Goal: Task Accomplishment & Management: Manage account settings

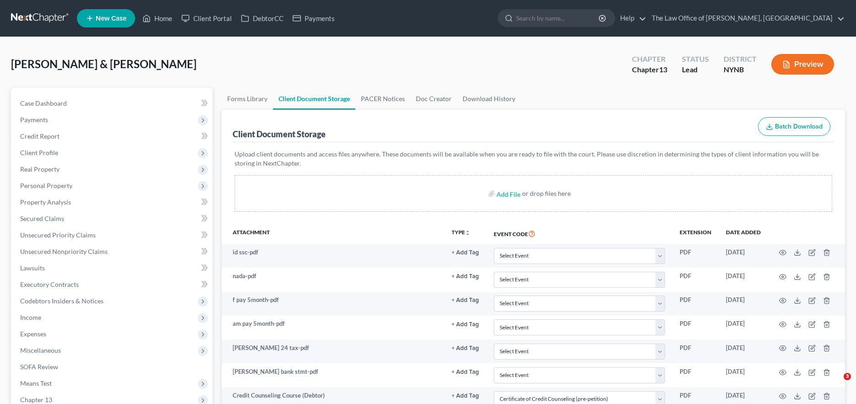
select select "1"
click at [62, 21] on link at bounding box center [40, 18] width 59 height 16
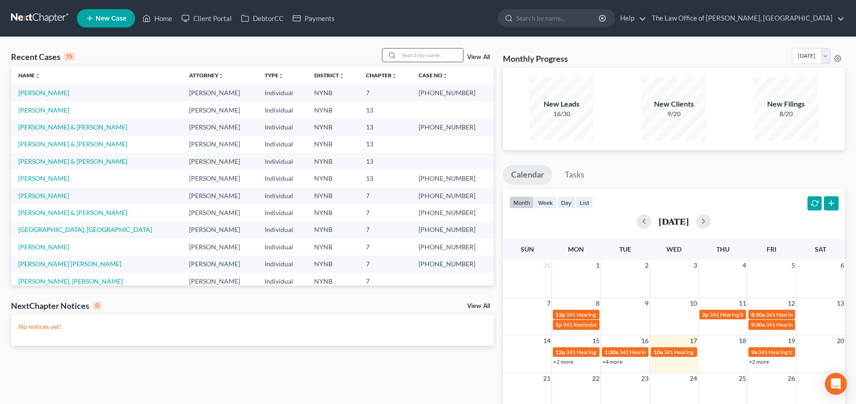
click at [435, 53] on input "search" at bounding box center [431, 55] width 64 height 13
type input "[PERSON_NAME]"
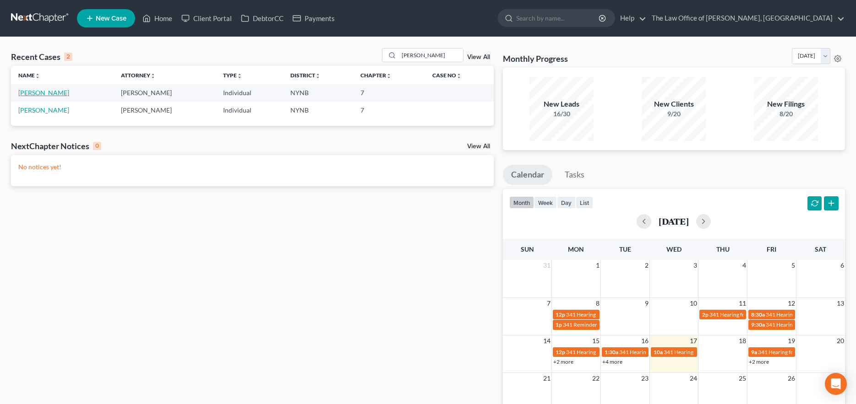
click at [58, 92] on link "[PERSON_NAME]" at bounding box center [43, 93] width 51 height 8
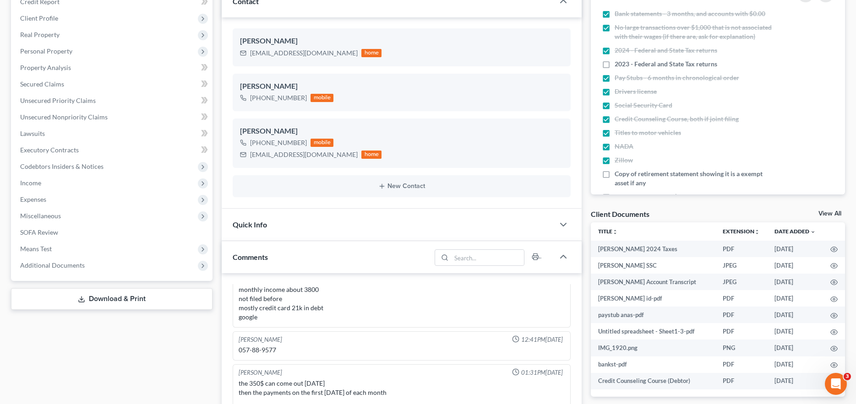
scroll to position [46, 0]
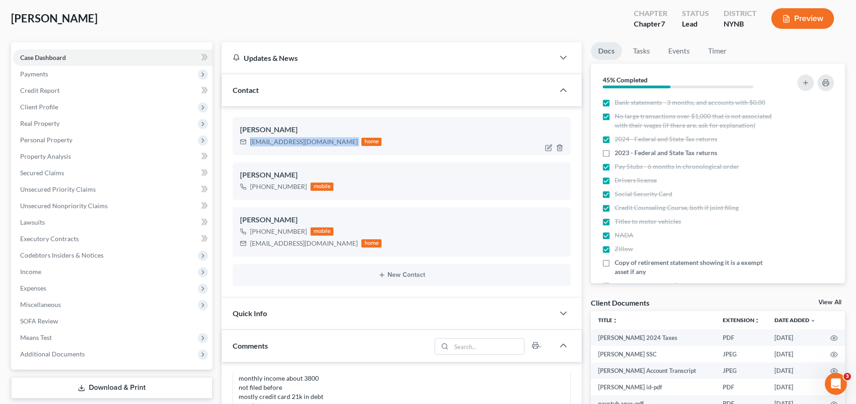
drag, startPoint x: 250, startPoint y: 142, endPoint x: 312, endPoint y: 141, distance: 62.3
click at [312, 141] on div "anareilly18@aol.com home" at bounding box center [310, 142] width 141 height 12
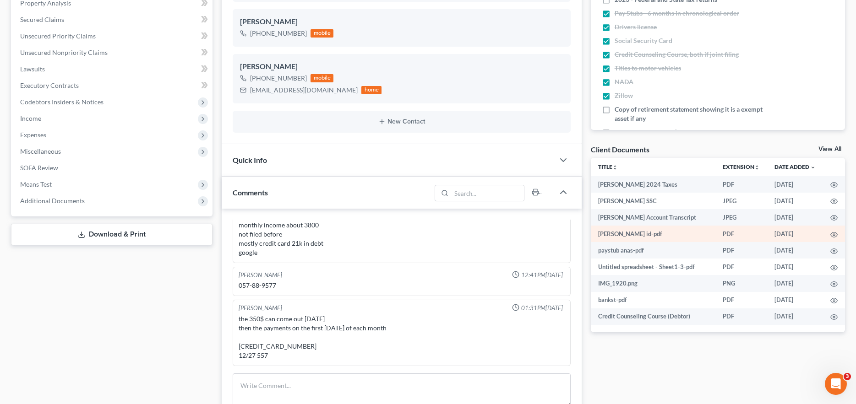
scroll to position [183, 0]
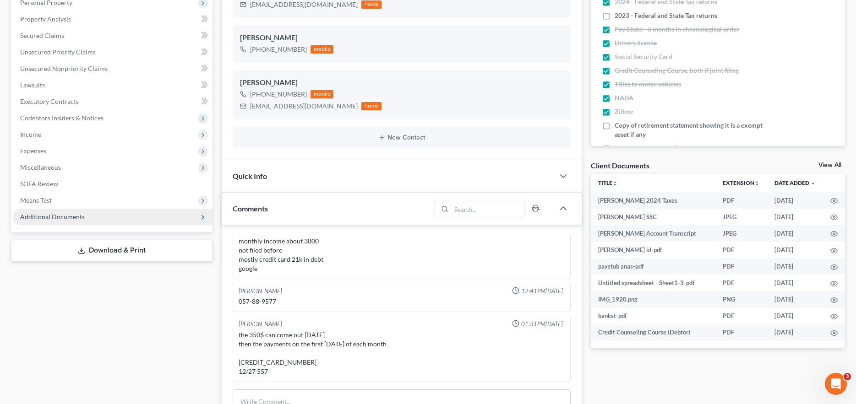
click at [110, 223] on span "Additional Documents" at bounding box center [113, 217] width 200 height 16
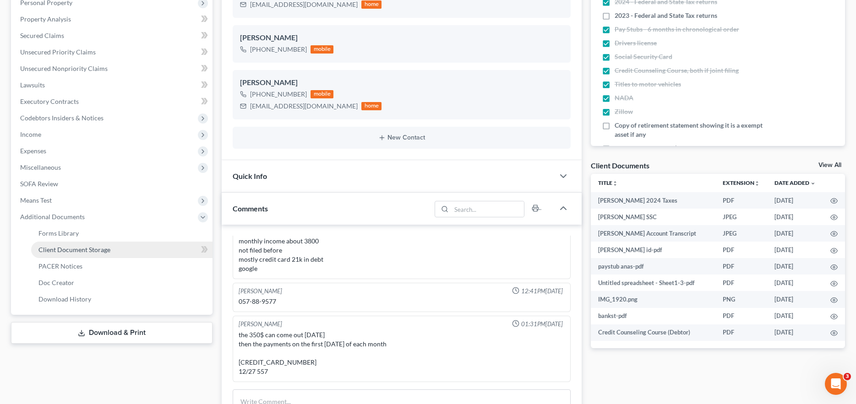
click at [53, 242] on link "Client Document Storage" at bounding box center [121, 250] width 181 height 16
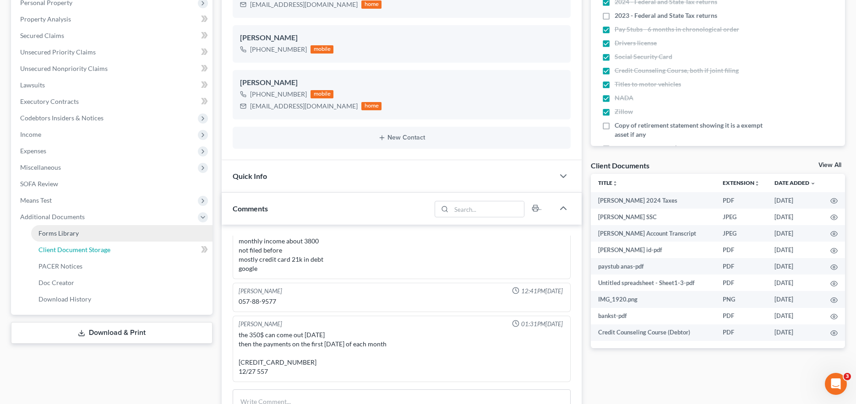
scroll to position [158, 0]
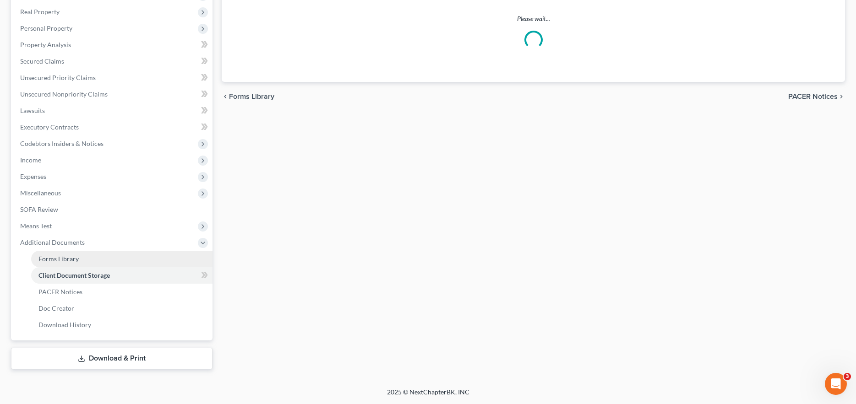
click at [53, 252] on li "Additional Documents Forms Library Client Document Storage PACER Notices Doc Fo…" at bounding box center [113, 283] width 200 height 99
select select "1"
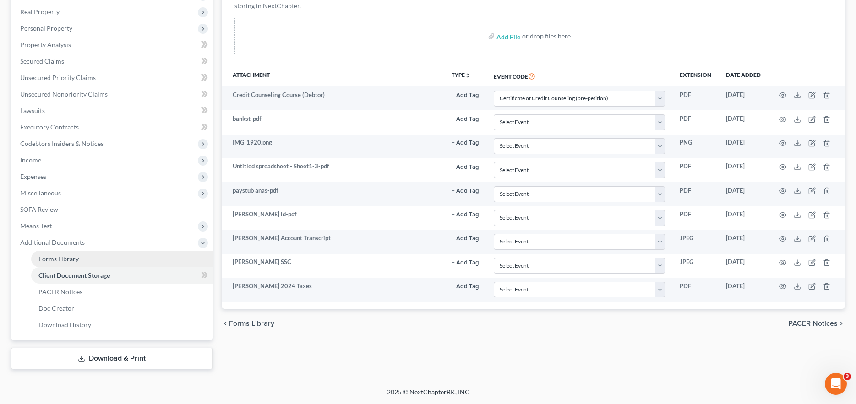
scroll to position [0, 0]
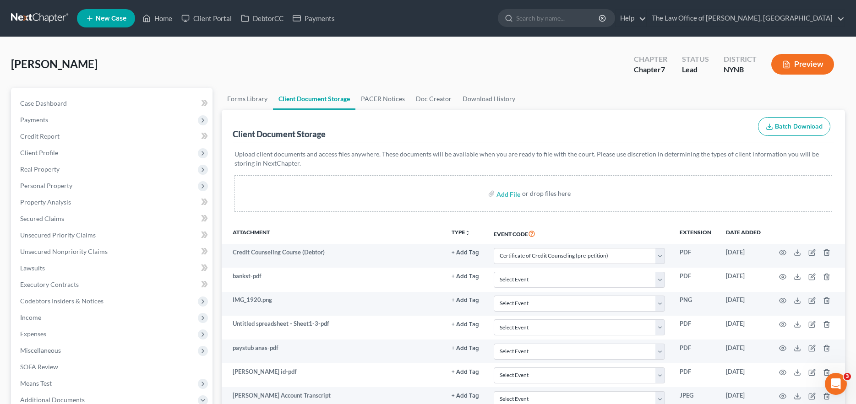
click at [33, 22] on link at bounding box center [40, 18] width 59 height 16
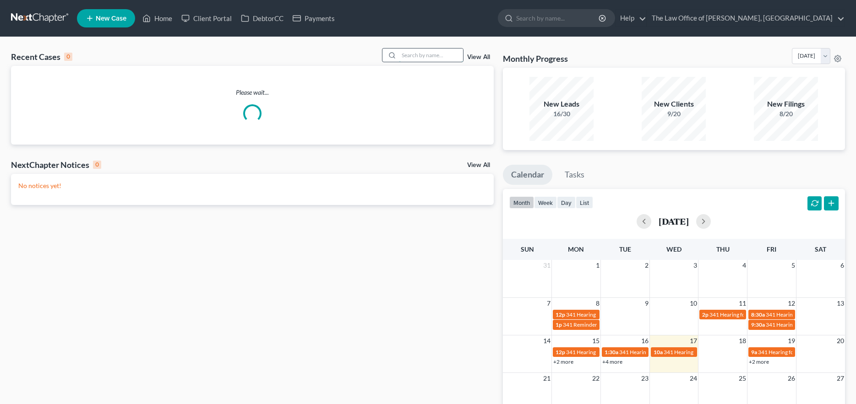
click at [446, 55] on input "search" at bounding box center [431, 55] width 64 height 13
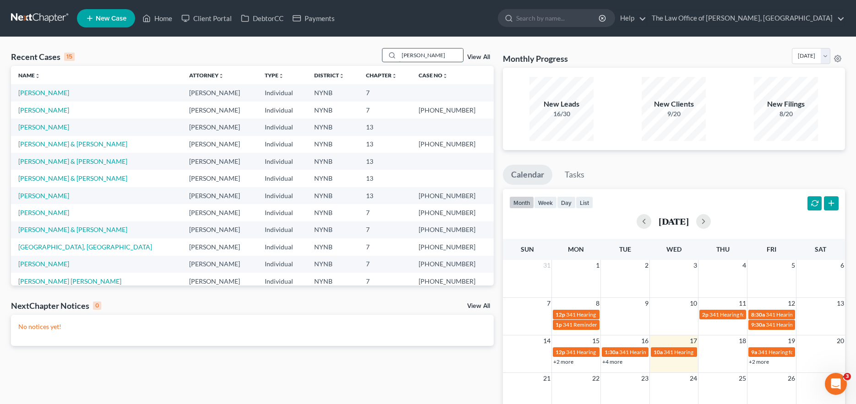
type input "courtney"
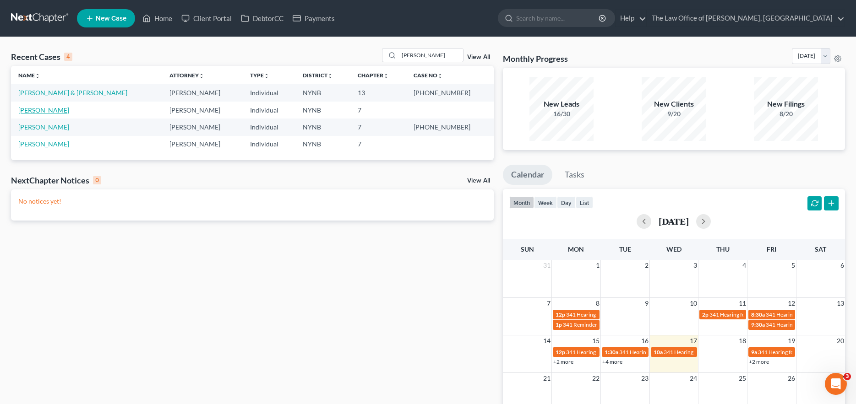
click at [47, 110] on link "Antoci, Courtney" at bounding box center [43, 110] width 51 height 8
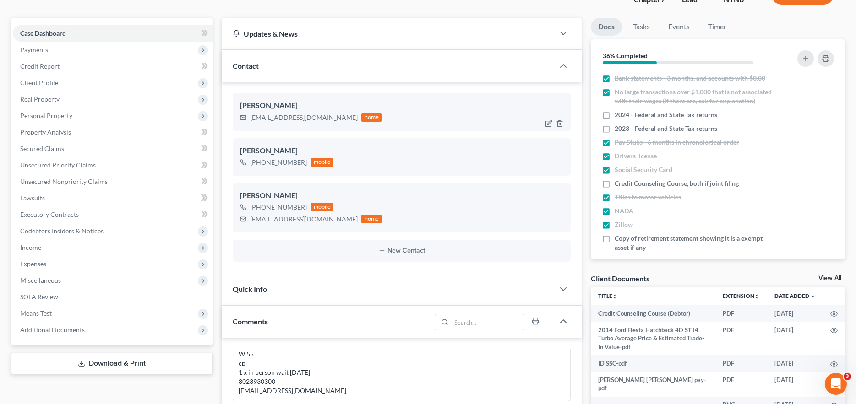
scroll to position [92, 0]
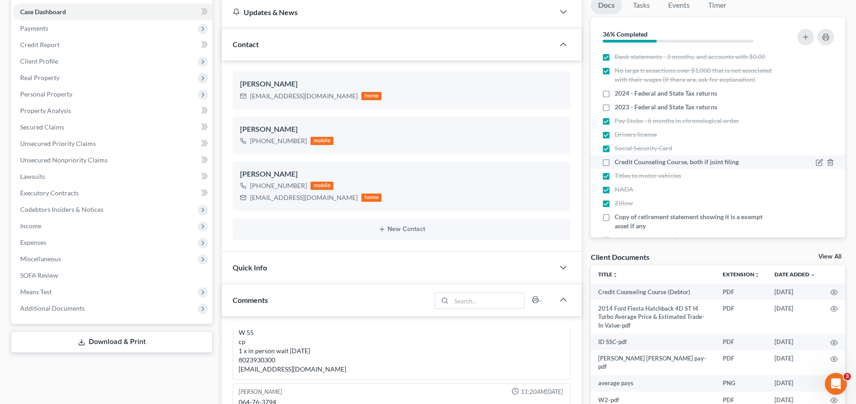
click at [614, 167] on label "Credit Counseling Course, both if joint filing" at bounding box center [676, 162] width 124 height 9
click at [618, 163] on input "Credit Counseling Course, both if joint filing" at bounding box center [621, 161] width 6 height 6
checkbox input "true"
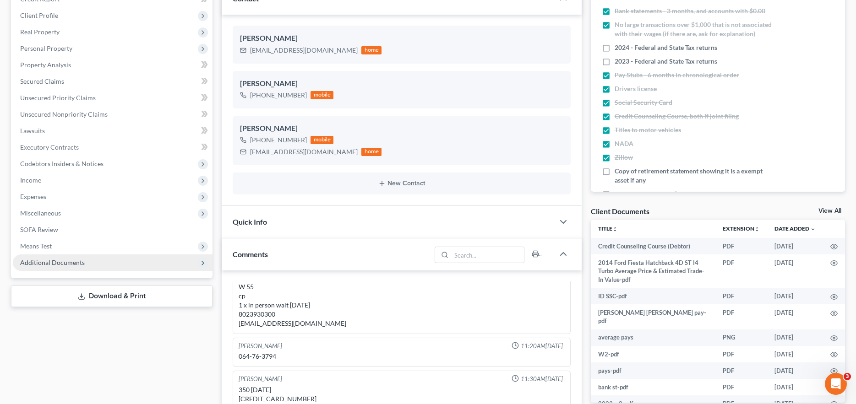
click at [100, 258] on span "Additional Documents" at bounding box center [113, 263] width 200 height 16
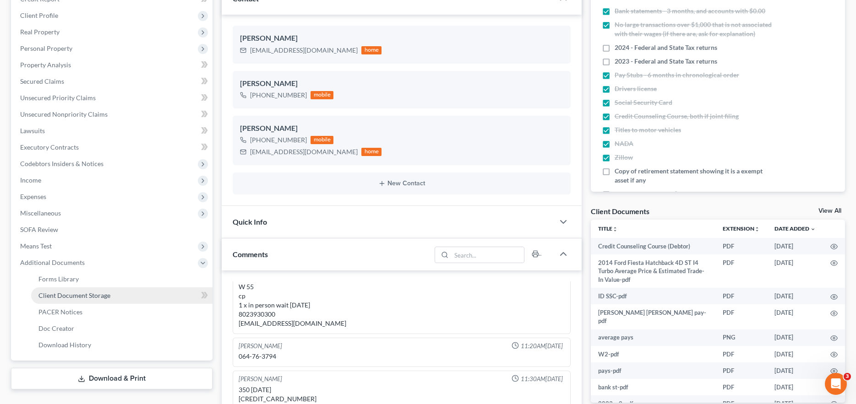
click at [88, 297] on span "Client Document Storage" at bounding box center [74, 296] width 72 height 8
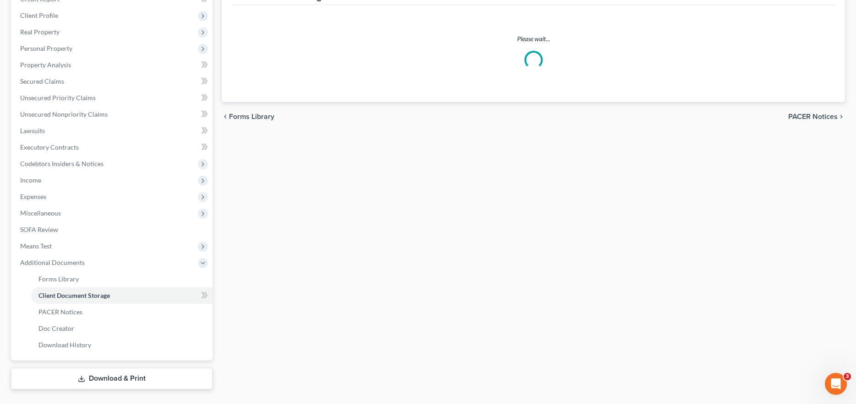
scroll to position [131, 0]
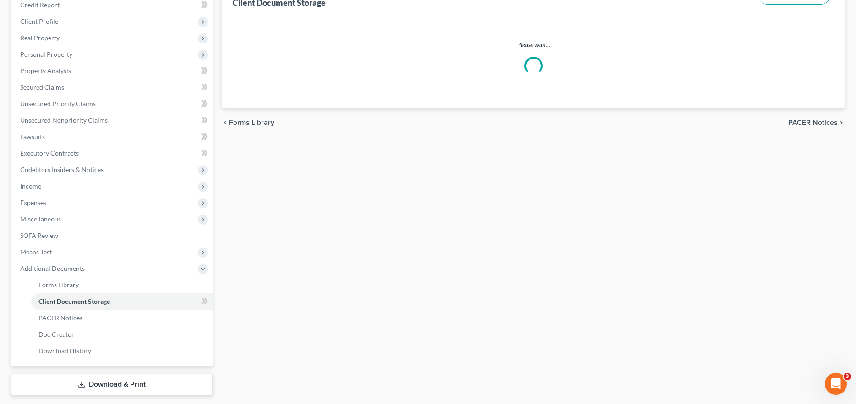
select select "1"
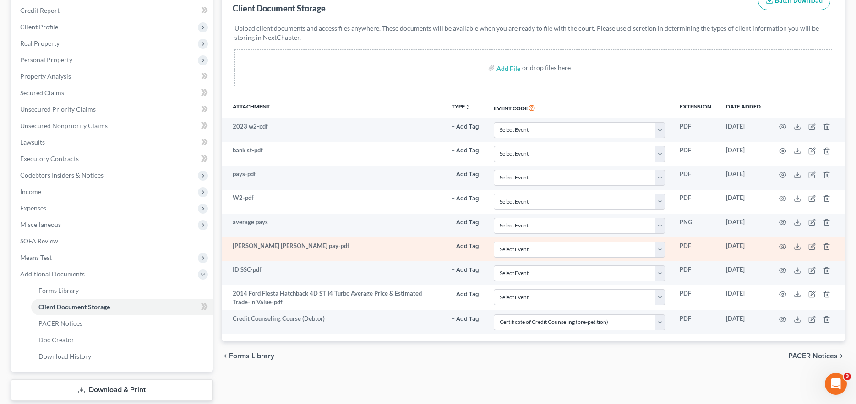
scroll to position [158, 0]
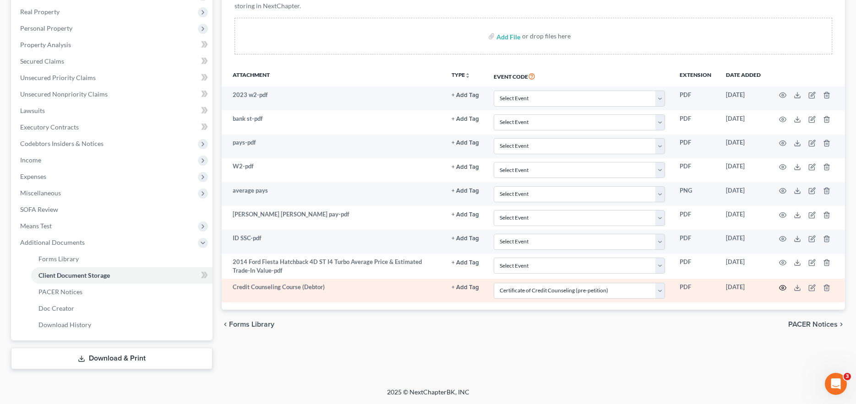
click at [781, 290] on icon "button" at bounding box center [782, 287] width 7 height 7
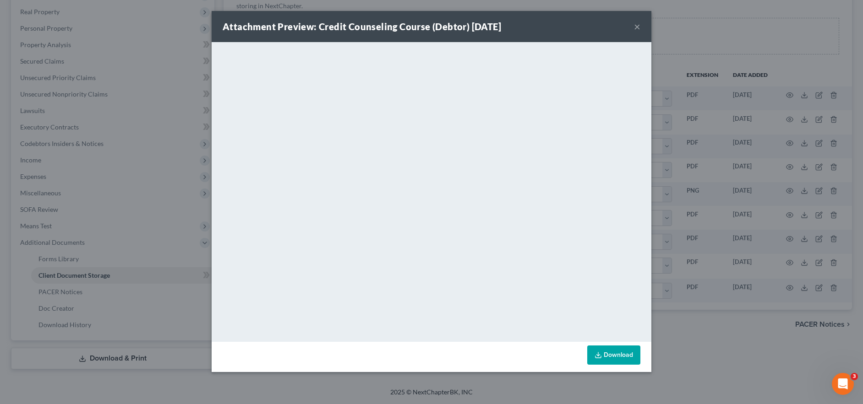
click at [635, 29] on button "×" at bounding box center [637, 26] width 6 height 11
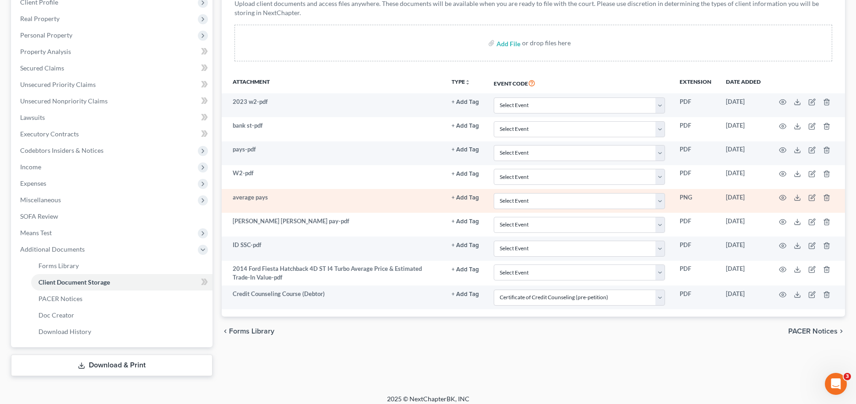
scroll to position [0, 0]
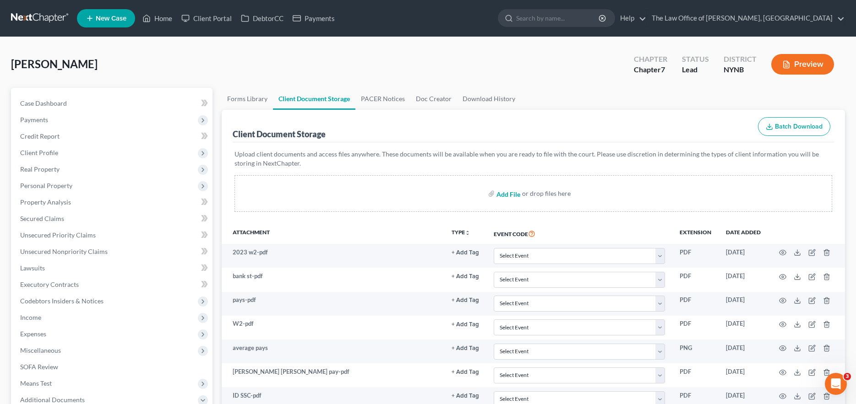
click at [511, 195] on input "file" at bounding box center [507, 193] width 22 height 16
type input "C:\fakepath\15725-NYN-CC-040091027.pdf"
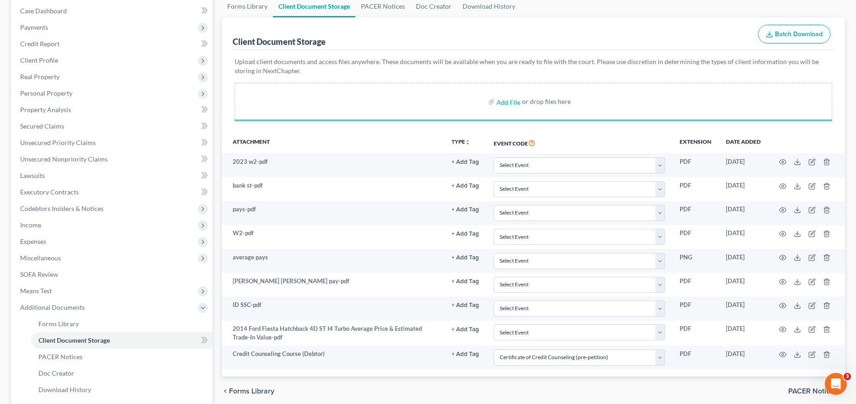
scroll to position [158, 0]
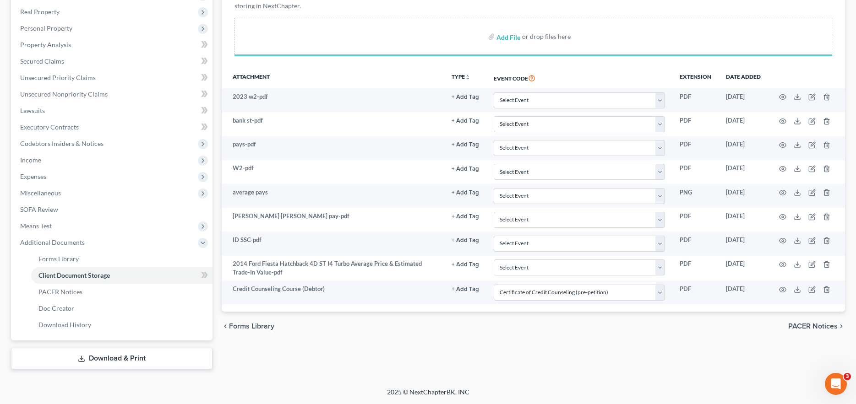
select select "1"
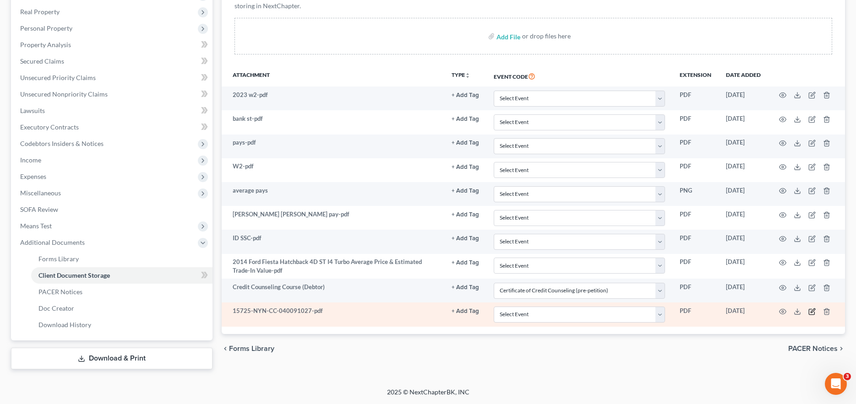
click at [809, 310] on icon "button" at bounding box center [811, 312] width 5 height 5
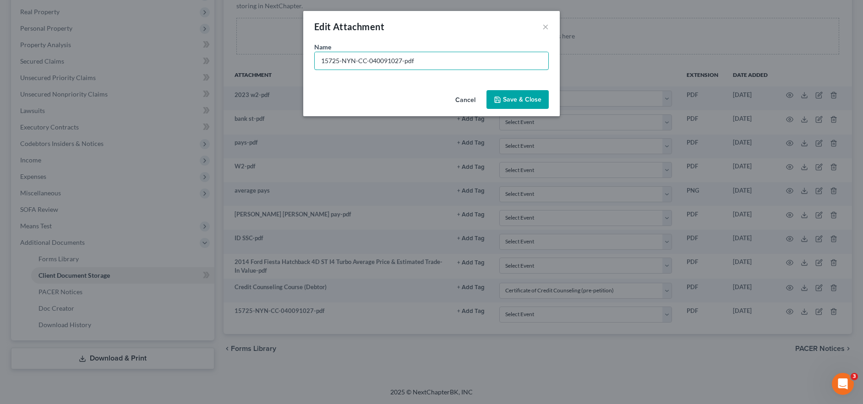
drag, startPoint x: 476, startPoint y: 53, endPoint x: 304, endPoint y: 50, distance: 171.7
click at [320, 50] on div "Name * 15725-NYN-CC-040091027-pdf" at bounding box center [431, 56] width 234 height 28
type input "Credit Counseling course"
click at [436, 43] on div "Name * Credit Counseling course" at bounding box center [431, 56] width 234 height 28
click at [503, 95] on button "Save & Close" at bounding box center [517, 99] width 62 height 19
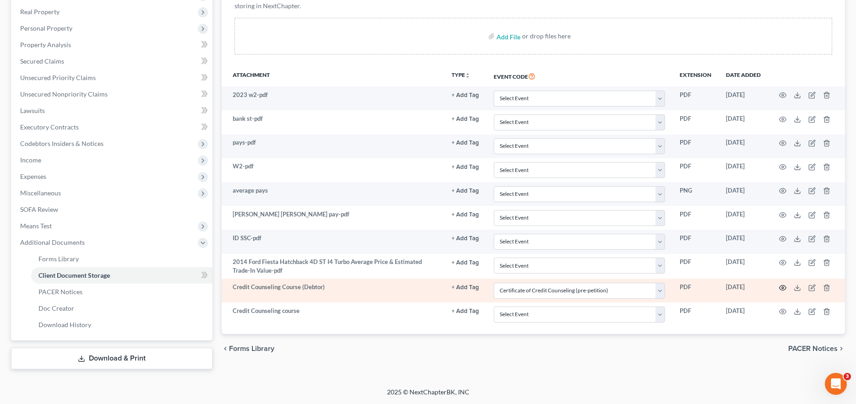
click at [786, 289] on icon "button" at bounding box center [782, 287] width 7 height 7
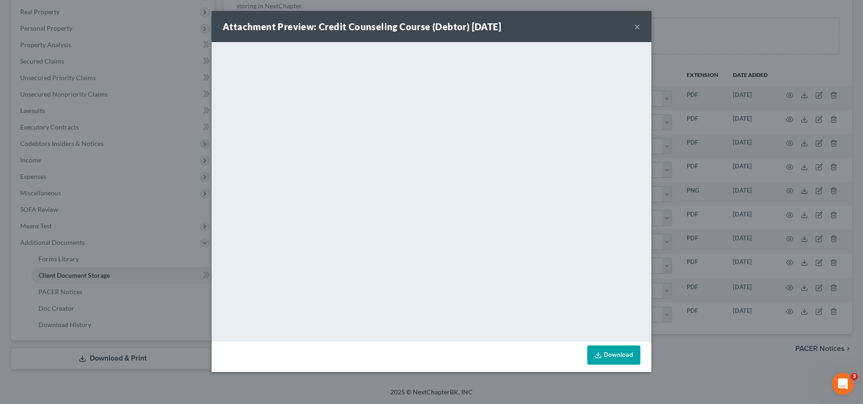
click at [634, 24] on button "×" at bounding box center [637, 26] width 6 height 11
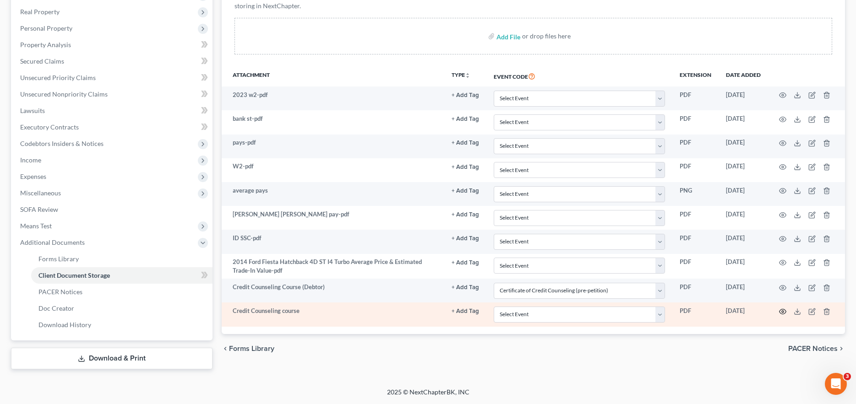
click at [781, 310] on icon "button" at bounding box center [782, 312] width 7 height 5
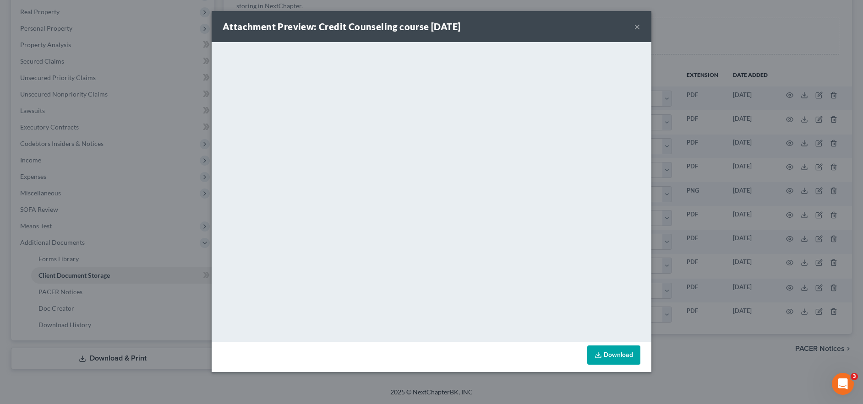
click at [634, 28] on button "×" at bounding box center [637, 26] width 6 height 11
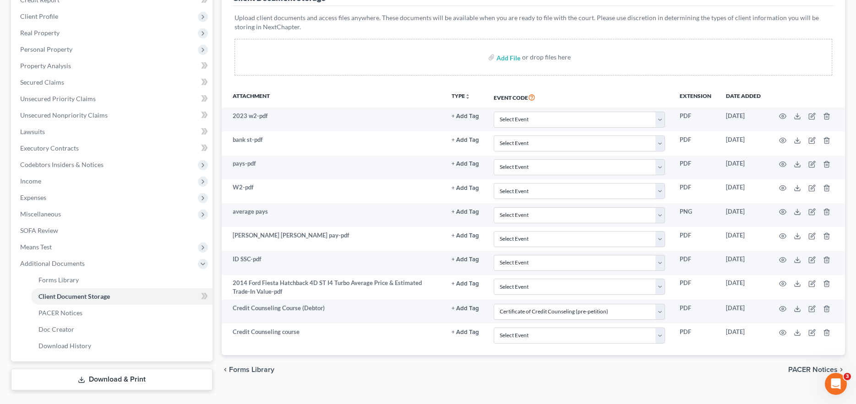
scroll to position [0, 0]
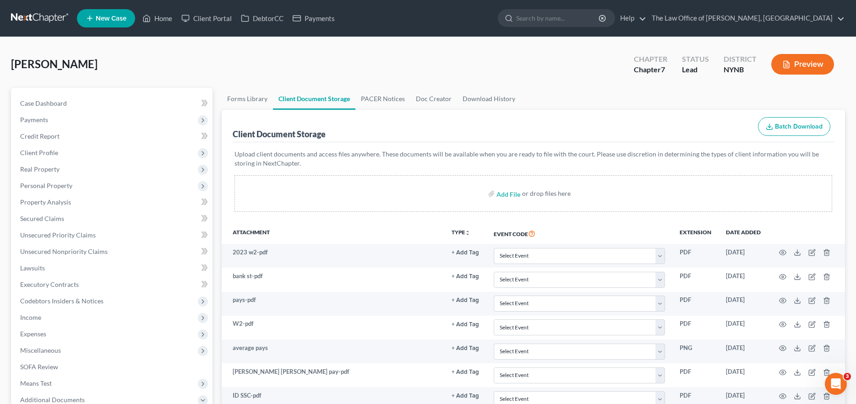
drag, startPoint x: 49, startPoint y: 27, endPoint x: 48, endPoint y: 20, distance: 7.9
click at [49, 24] on nav "Home New Case Client Portal DebtorCC Payments The Law Office of Christiaan Van …" at bounding box center [428, 18] width 856 height 37
click at [48, 18] on link at bounding box center [40, 18] width 59 height 16
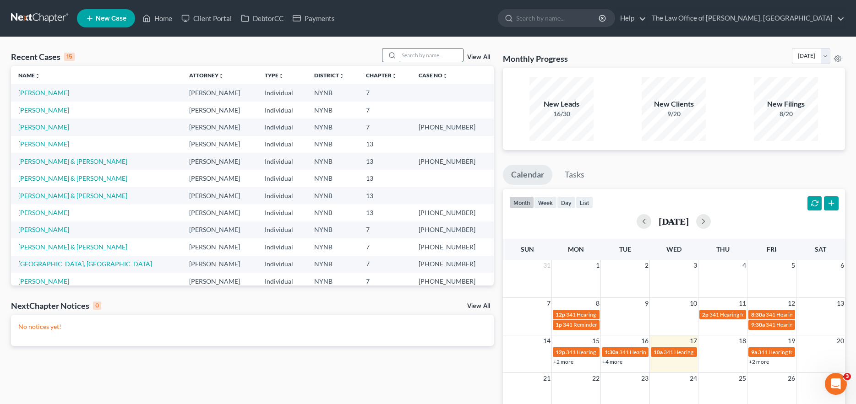
click at [418, 62] on input "search" at bounding box center [431, 55] width 64 height 13
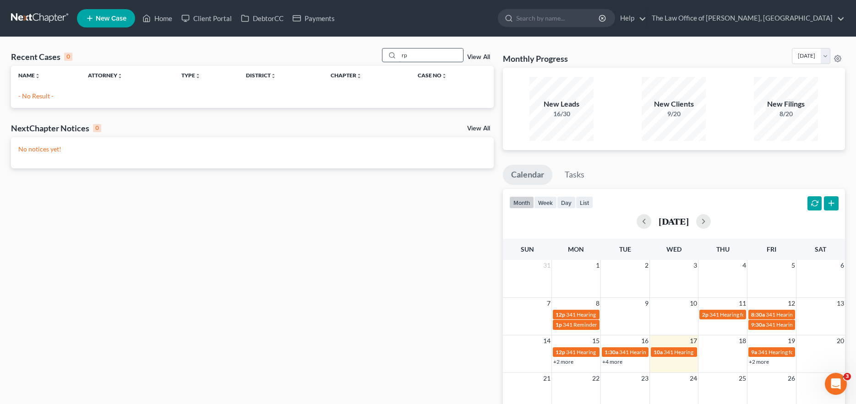
type input "r"
type input "[PERSON_NAME]"
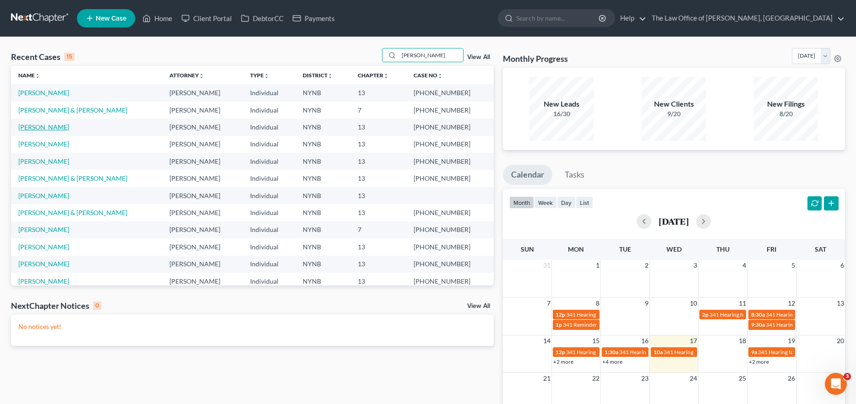
click at [62, 128] on link "Roberts, Shannon" at bounding box center [43, 127] width 51 height 8
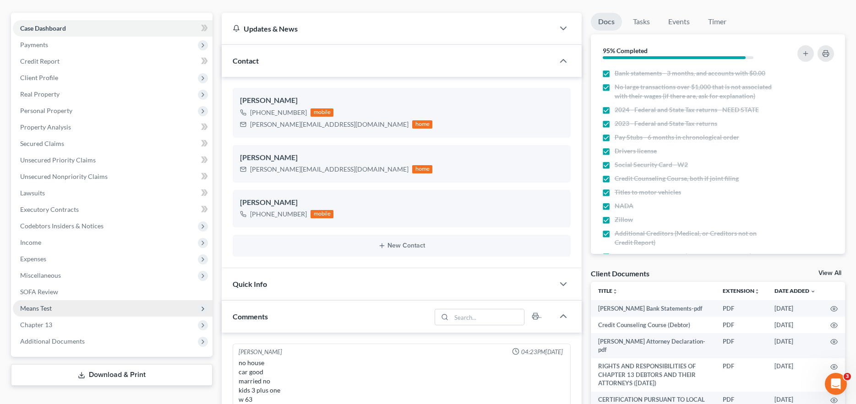
scroll to position [137, 0]
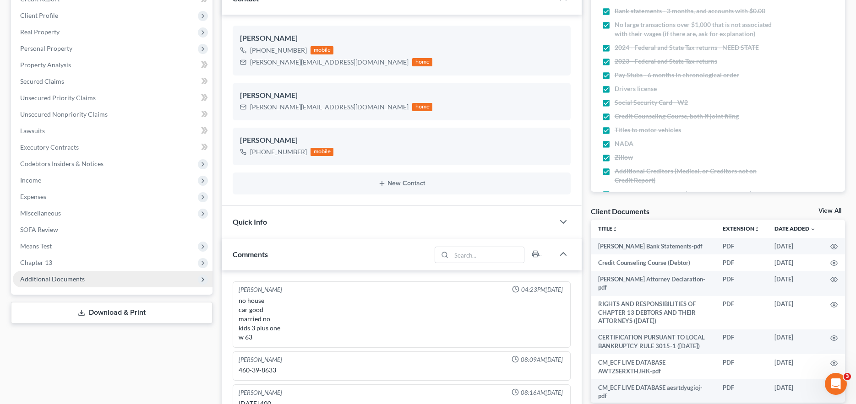
click at [115, 281] on span "Additional Documents" at bounding box center [113, 279] width 200 height 16
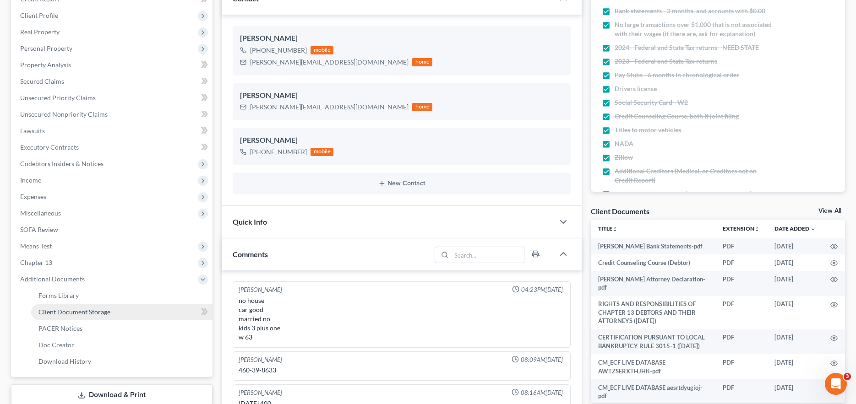
click at [109, 312] on span "Client Document Storage" at bounding box center [74, 312] width 72 height 8
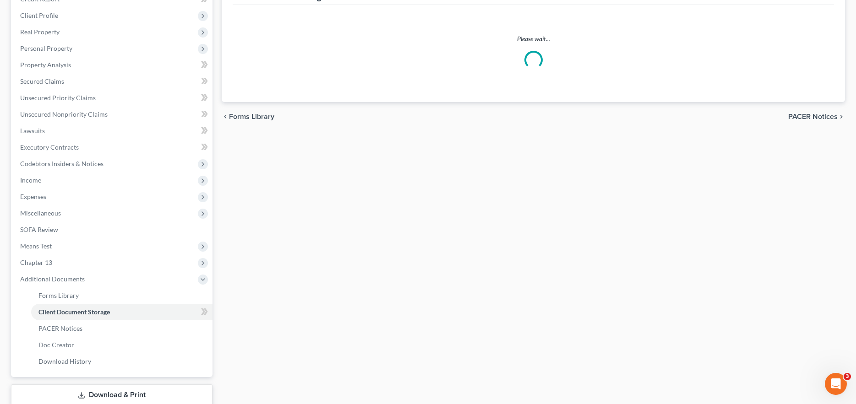
select select "1"
select select "5"
select select "2"
select select "6"
select select "1"
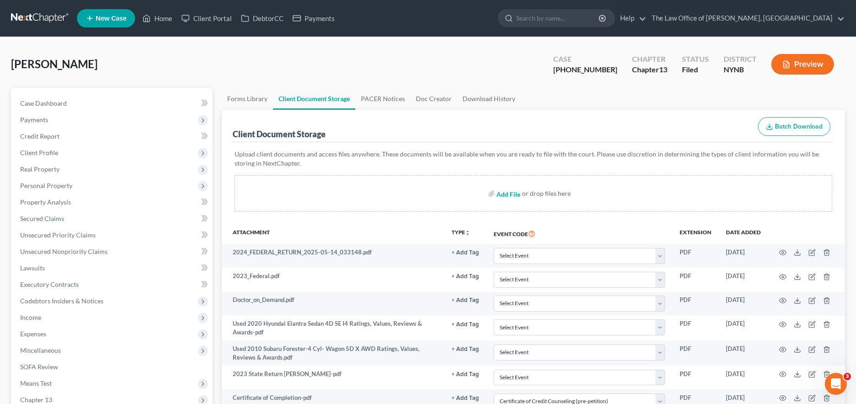
click at [516, 191] on input "file" at bounding box center [507, 193] width 22 height 16
type input "C:\fakepath\25-10605 (1).pdf"
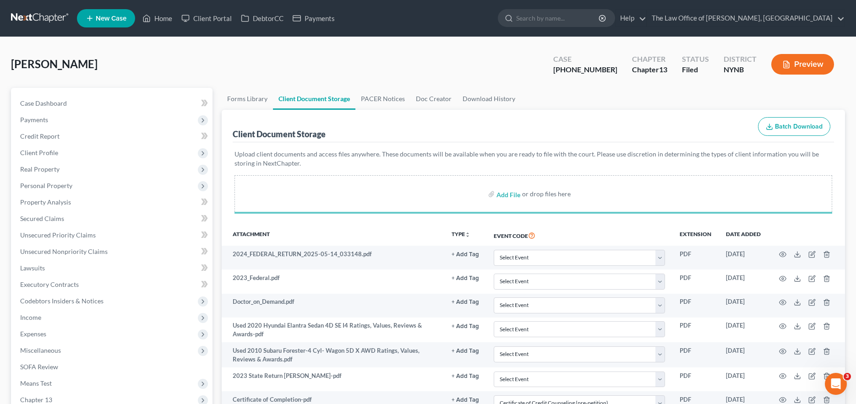
select select "1"
select select "5"
select select "2"
select select "6"
select select "1"
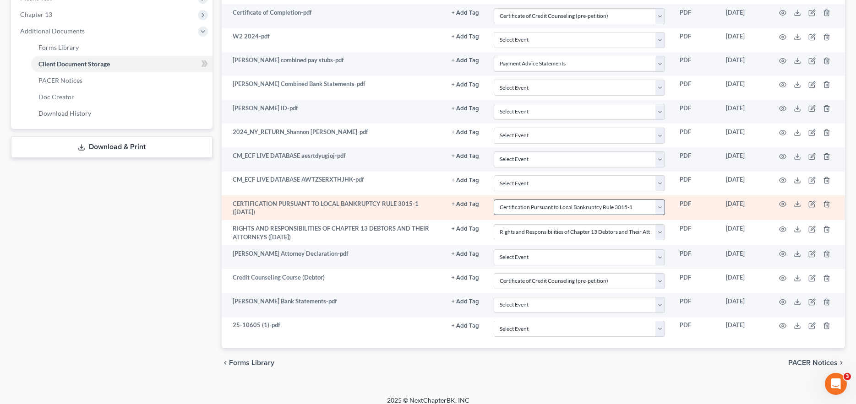
scroll to position [394, 0]
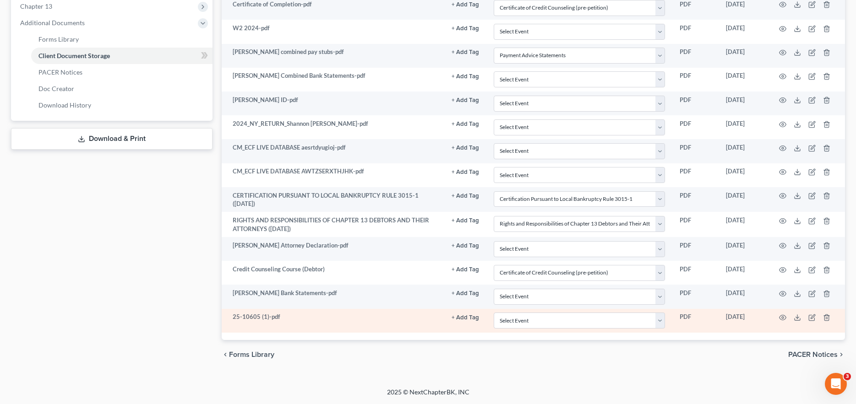
click at [807, 315] on td at bounding box center [806, 321] width 77 height 24
click at [809, 315] on icon "button" at bounding box center [811, 317] width 5 height 5
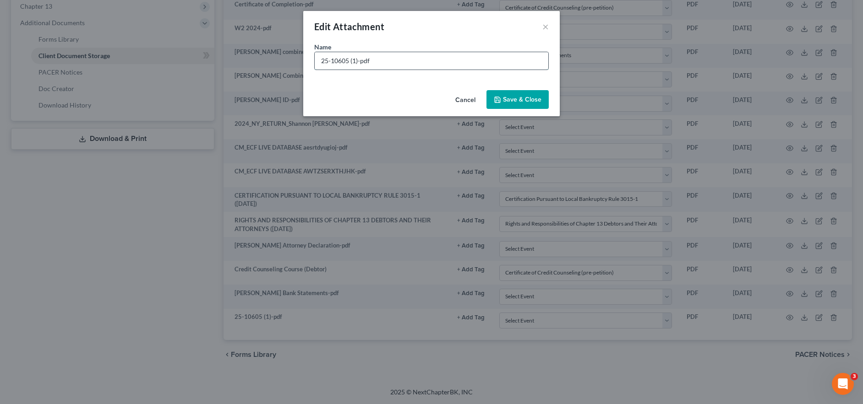
click at [420, 58] on input "25-10605 (1)-pdf" at bounding box center [432, 60] width 234 height 17
click at [419, 59] on input "25-10605 (1)-pdf" at bounding box center [432, 60] width 234 height 17
drag, startPoint x: 414, startPoint y: 67, endPoint x: 315, endPoint y: 65, distance: 98.9
click at [315, 65] on input "25-10605 (1)-pdf" at bounding box center [432, 60] width 234 height 17
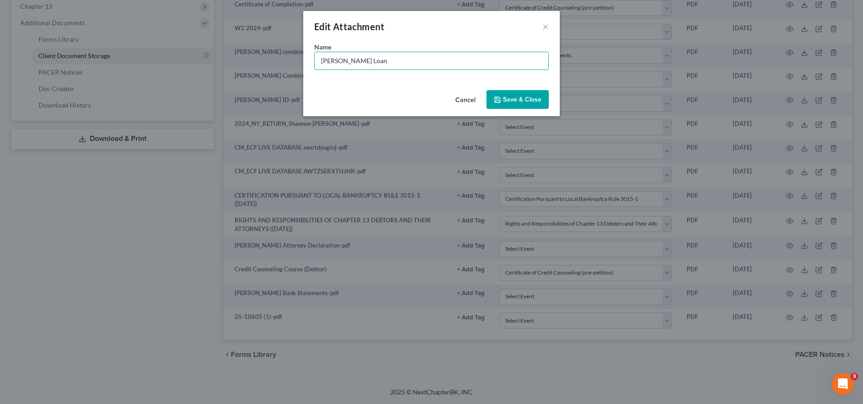
type input "Shannon Roberts Loan"
click at [502, 99] on button "Save & Close" at bounding box center [517, 99] width 62 height 19
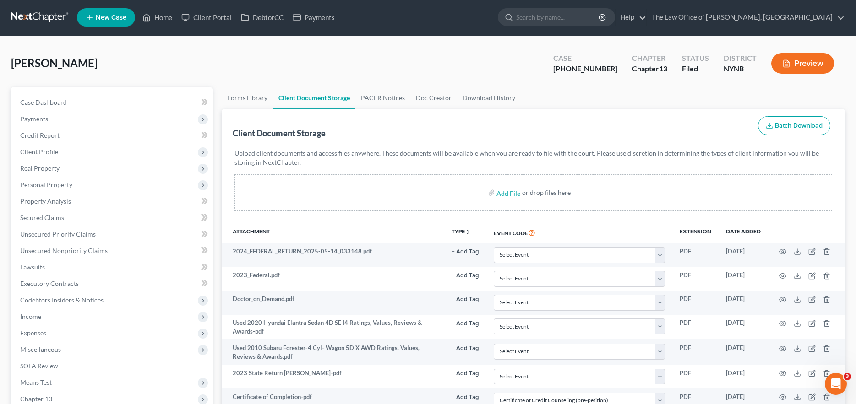
scroll to position [0, 0]
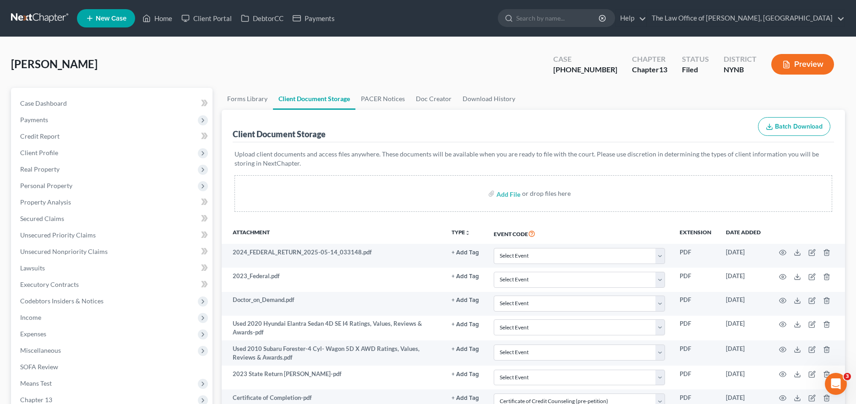
drag, startPoint x: 35, startPoint y: 18, endPoint x: 250, endPoint y: 5, distance: 216.1
click at [35, 18] on link at bounding box center [40, 18] width 59 height 16
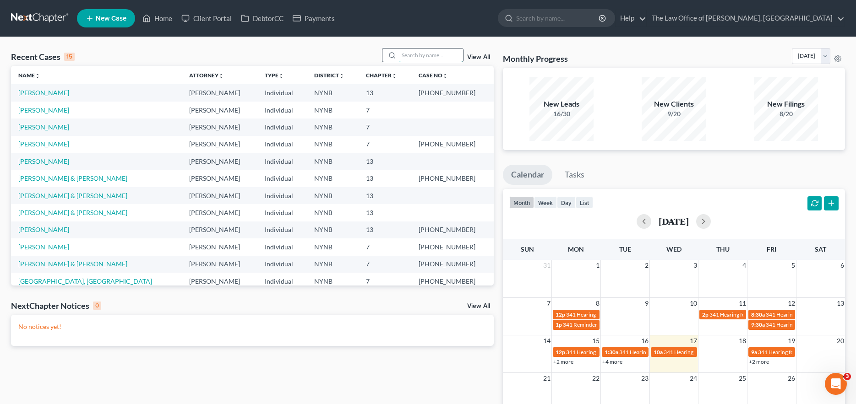
click at [442, 55] on input "search" at bounding box center [431, 55] width 64 height 13
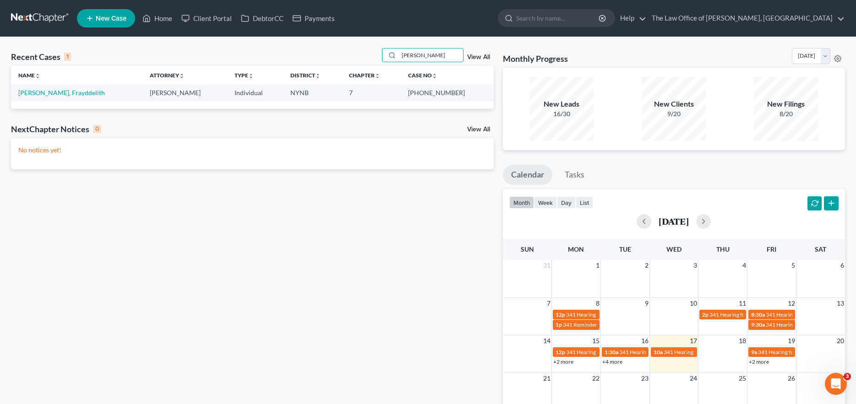
type input "[PERSON_NAME]"
click at [70, 98] on td "[PERSON_NAME], Frayddelith" at bounding box center [76, 92] width 131 height 17
click at [76, 87] on td "[PERSON_NAME], Frayddelith" at bounding box center [76, 92] width 131 height 17
click at [75, 90] on link "[PERSON_NAME], Frayddelith" at bounding box center [61, 93] width 87 height 8
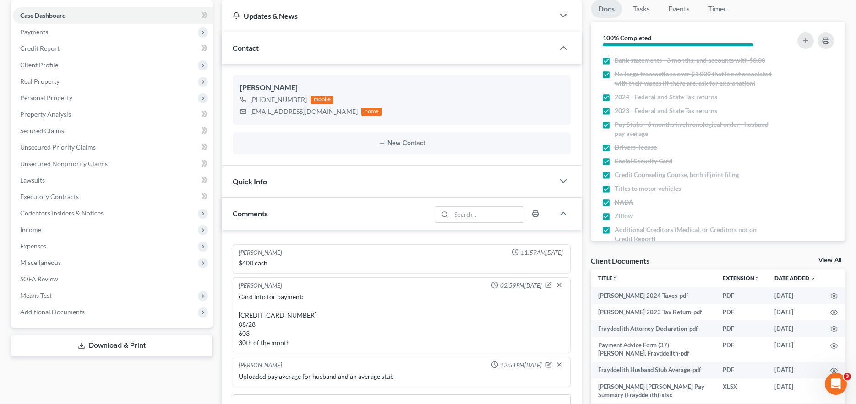
scroll to position [183, 0]
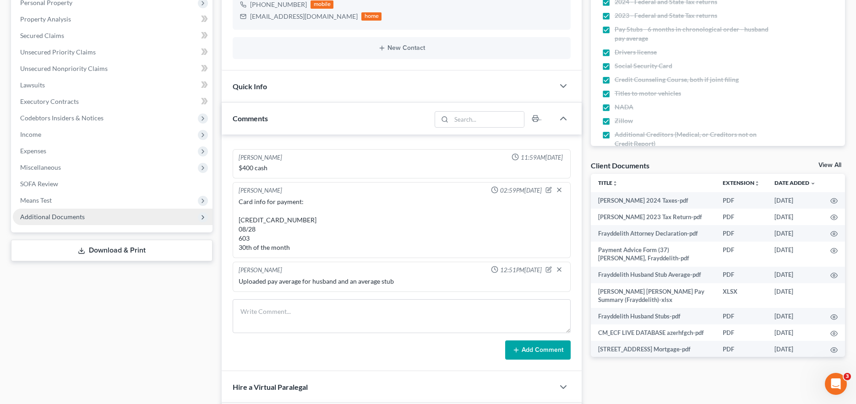
click at [119, 220] on span "Additional Documents" at bounding box center [113, 217] width 200 height 16
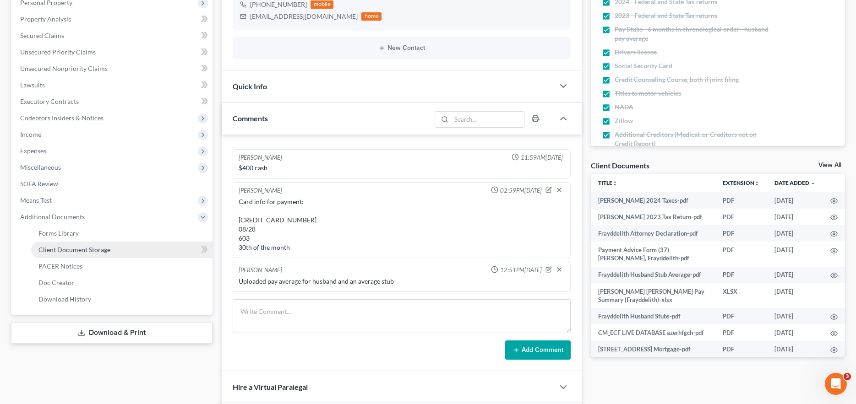
click at [167, 251] on link "Client Document Storage" at bounding box center [121, 250] width 181 height 16
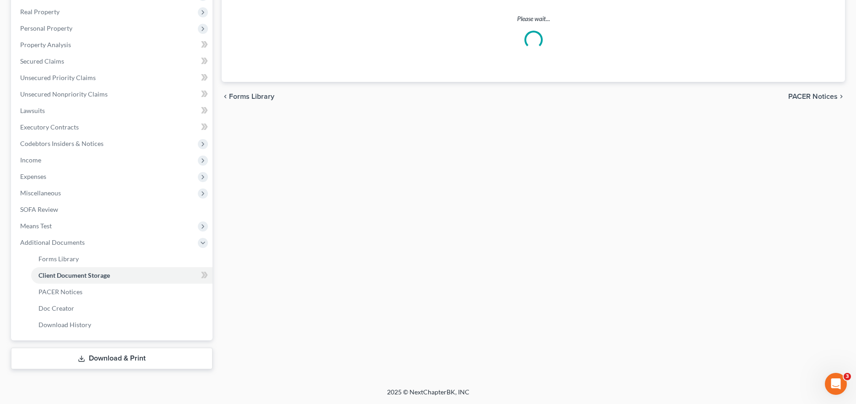
scroll to position [116, 0]
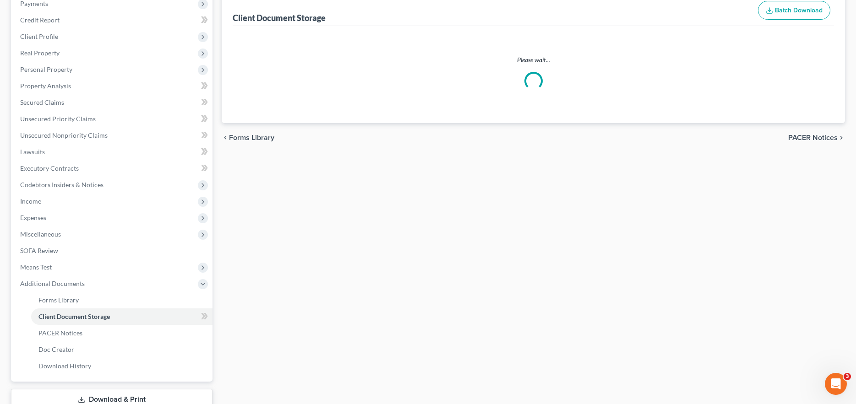
select select "1"
select select "5"
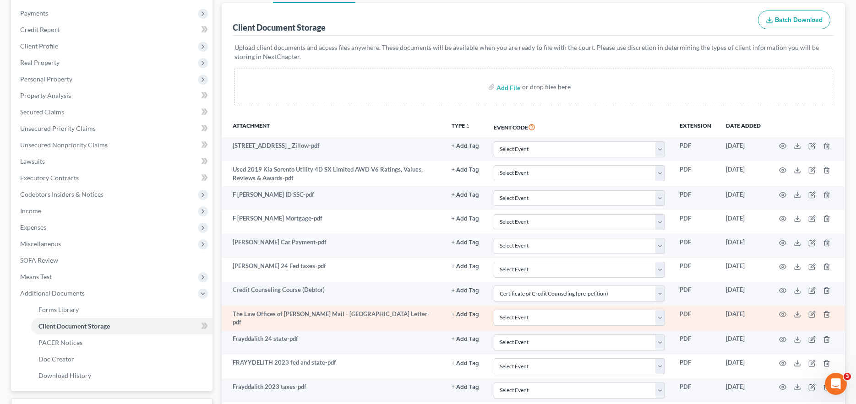
scroll to position [0, 0]
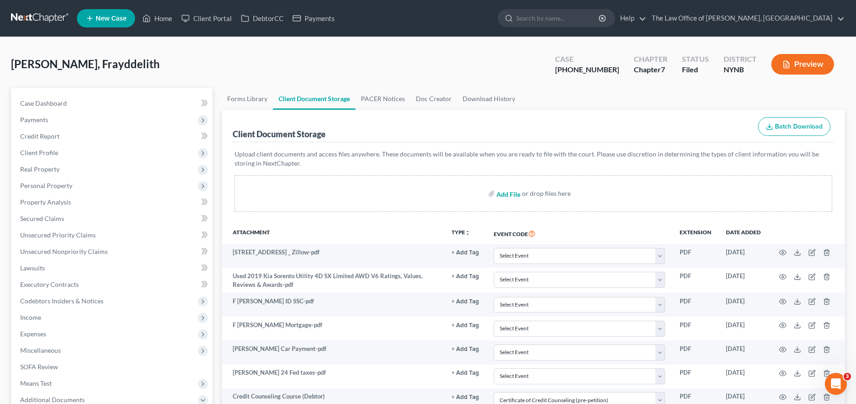
click at [513, 198] on input "file" at bounding box center [507, 193] width 22 height 16
type input "C:\fakepath\Certificate of Debtor education (1).pdf"
select select "1"
select select "5"
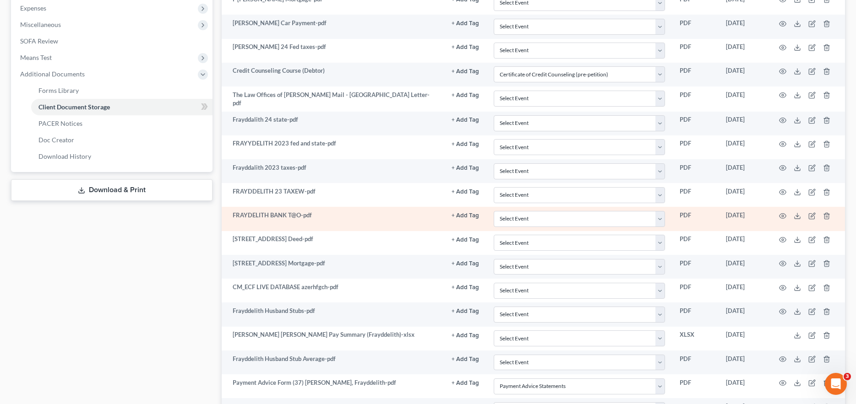
scroll to position [487, 0]
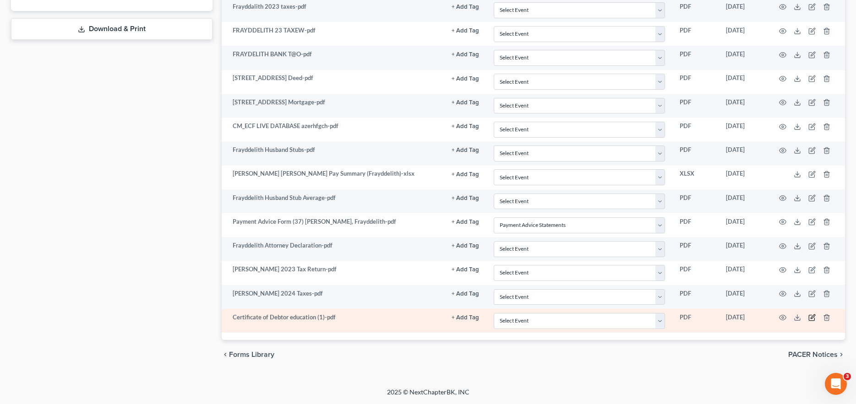
click at [809, 316] on icon "button" at bounding box center [811, 317] width 5 height 5
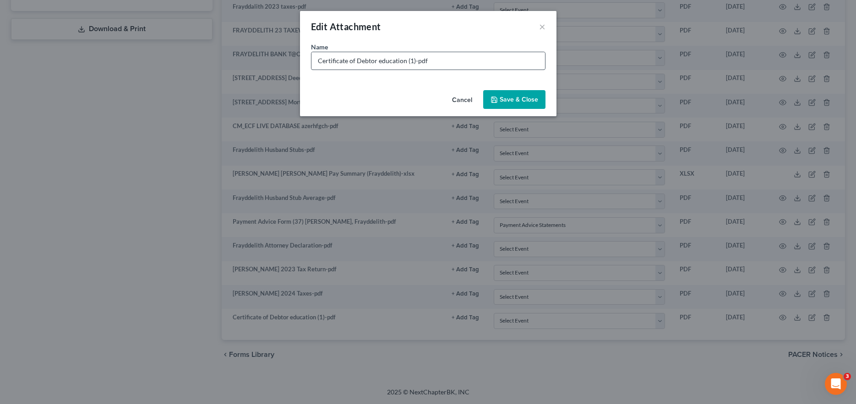
scroll to position [486, 0]
click at [426, 60] on input "Certificate of Debtor education (1)-pdf" at bounding box center [432, 60] width 234 height 17
click at [437, 62] on input "Certificate of Debtor education (1)-pdf" at bounding box center [432, 60] width 234 height 17
type input "Certificate of Debtor education"
click at [514, 103] on span "Save & Close" at bounding box center [522, 100] width 38 height 8
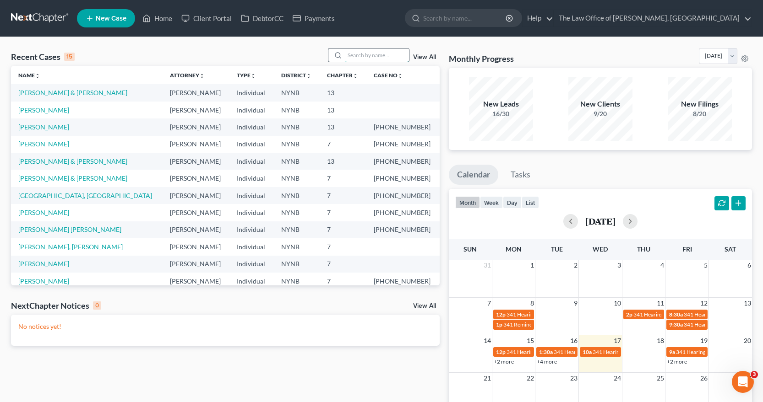
click at [384, 52] on input "search" at bounding box center [377, 55] width 64 height 13
type input "joey"
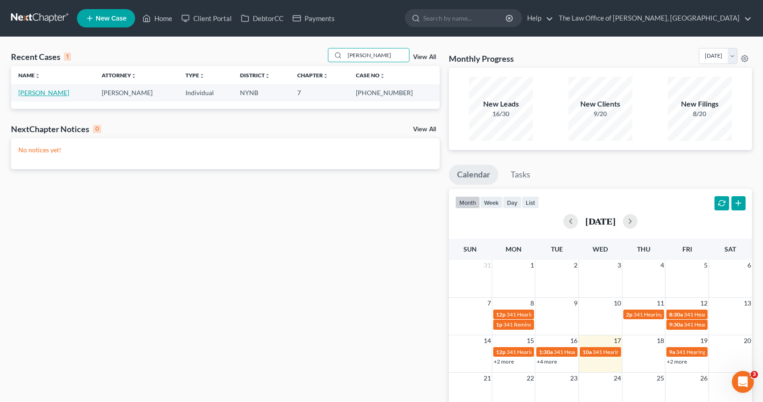
click at [43, 95] on link "Dasilva, Joey" at bounding box center [43, 93] width 51 height 8
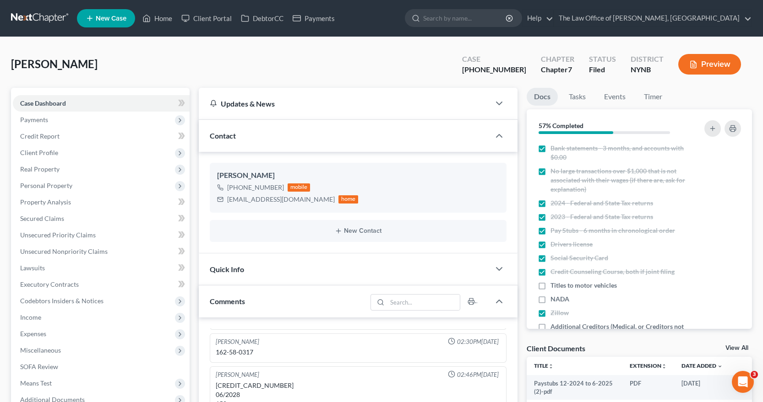
scroll to position [546, 0]
drag, startPoint x: 350, startPoint y: 204, endPoint x: 211, endPoint y: 169, distance: 143.9
click at [211, 169] on div "Joey Dasilva +1 (518) 894-4430 mobile Joeydasilva1028@gmail.com home" at bounding box center [358, 187] width 297 height 49
copy div "Joey Dasilva +1 (518) 894-4430 mobile Joeydasilva1028@gmail.com home"
